Goal: Transaction & Acquisition: Purchase product/service

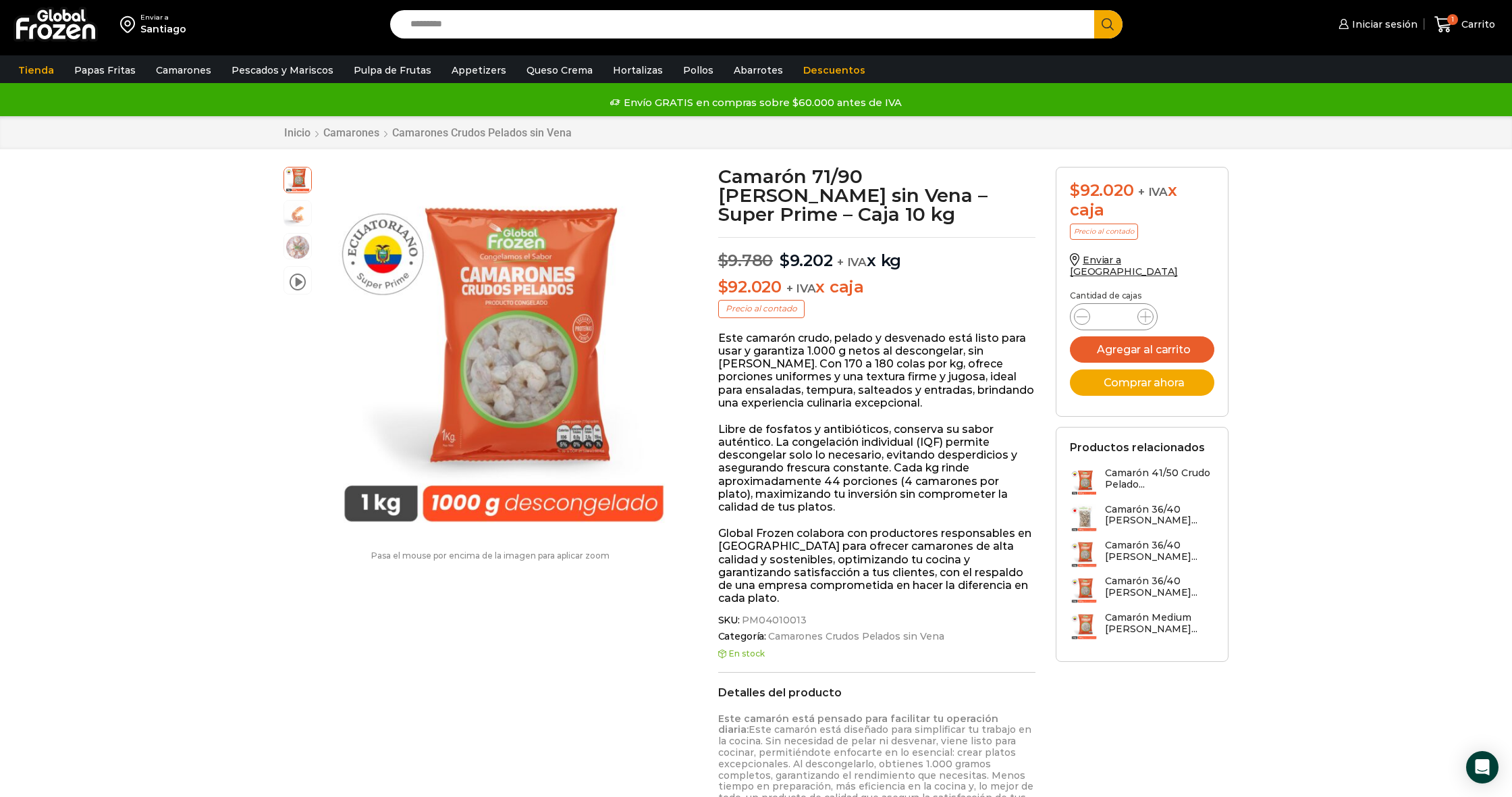
click at [52, 19] on img at bounding box center [56, 24] width 85 height 35
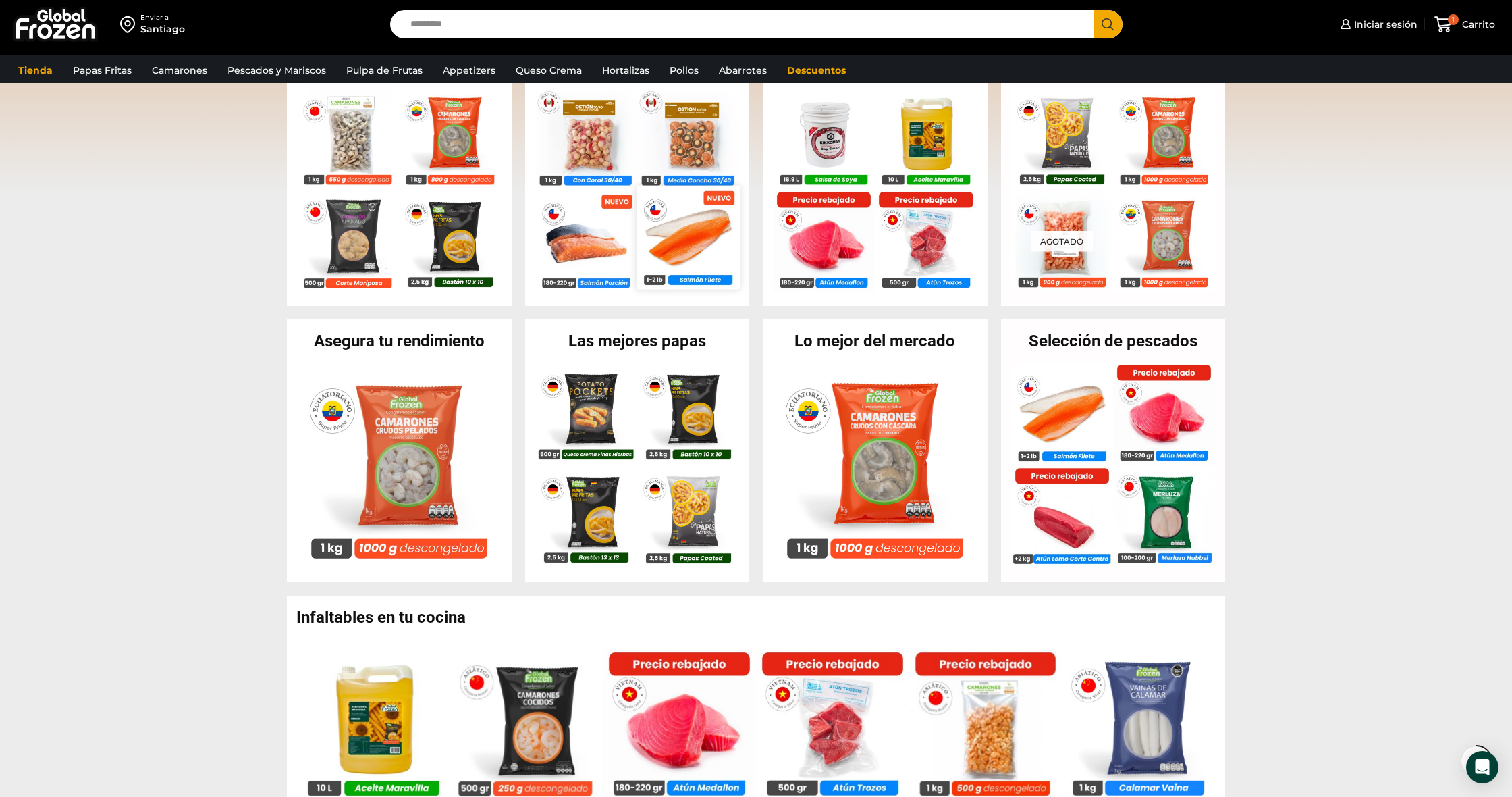
scroll to position [355, 0]
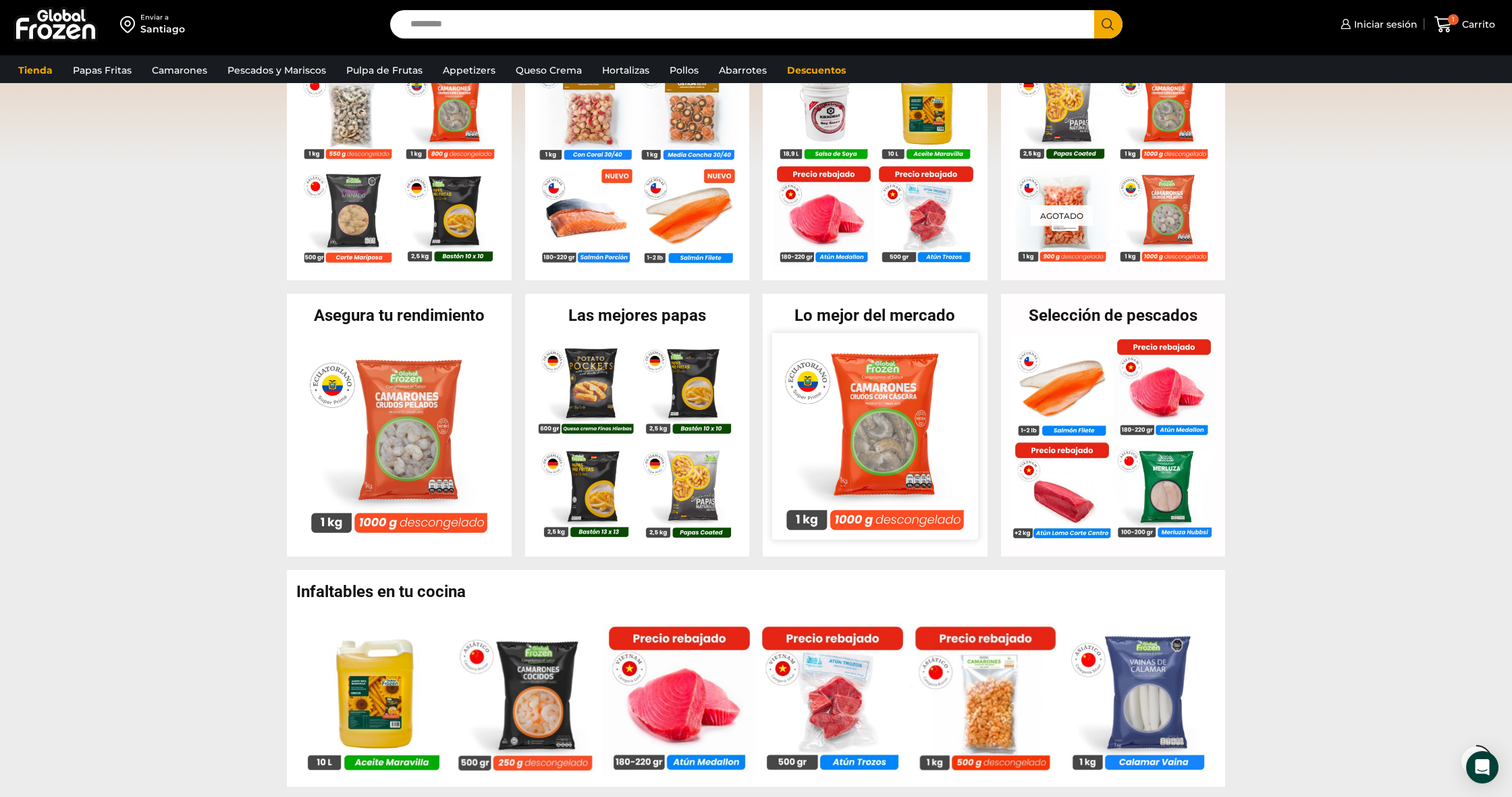
click at [884, 366] on img at bounding box center [875, 436] width 206 height 206
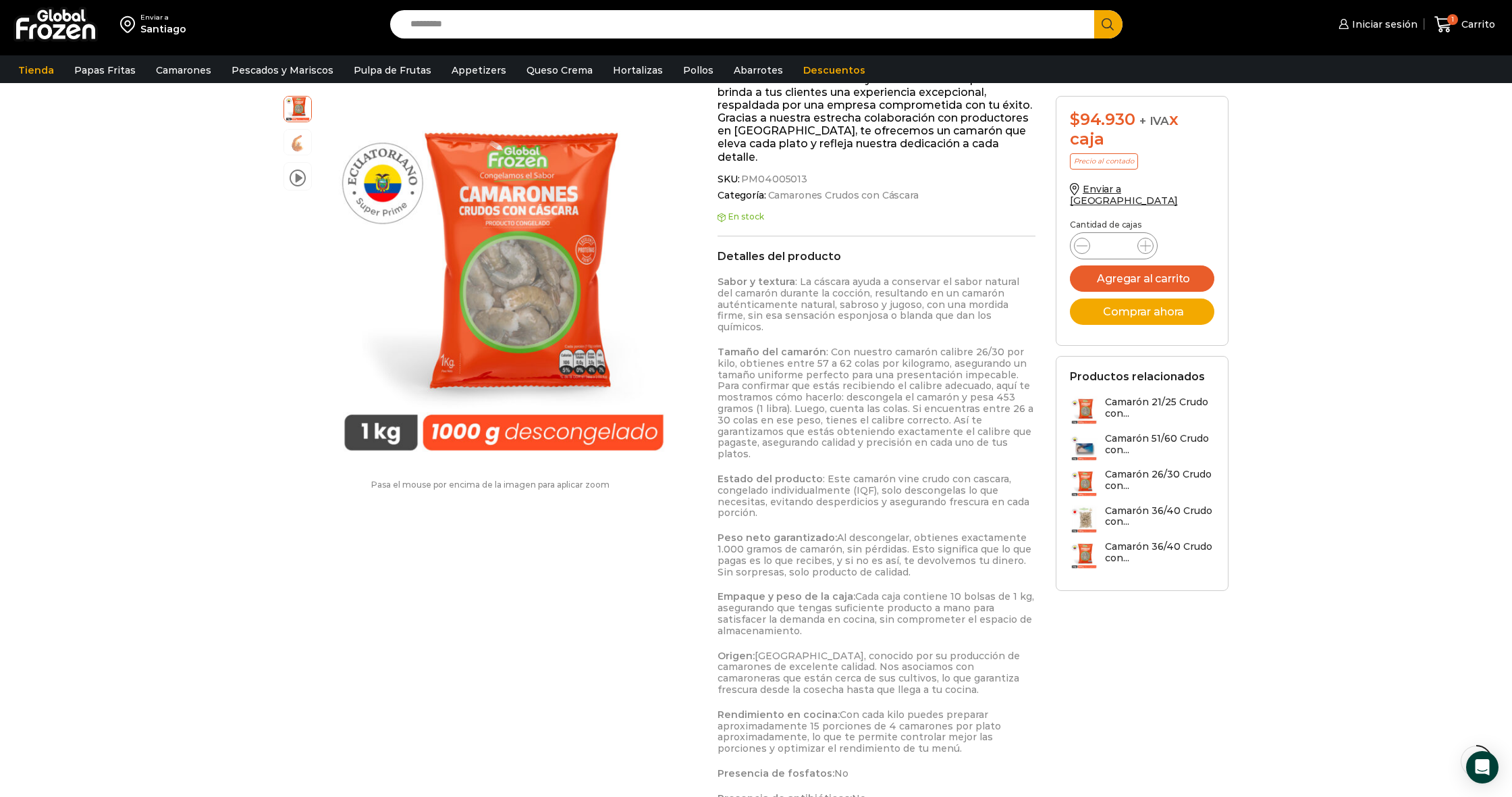
scroll to position [544, 0]
